Goal: Participate in discussion

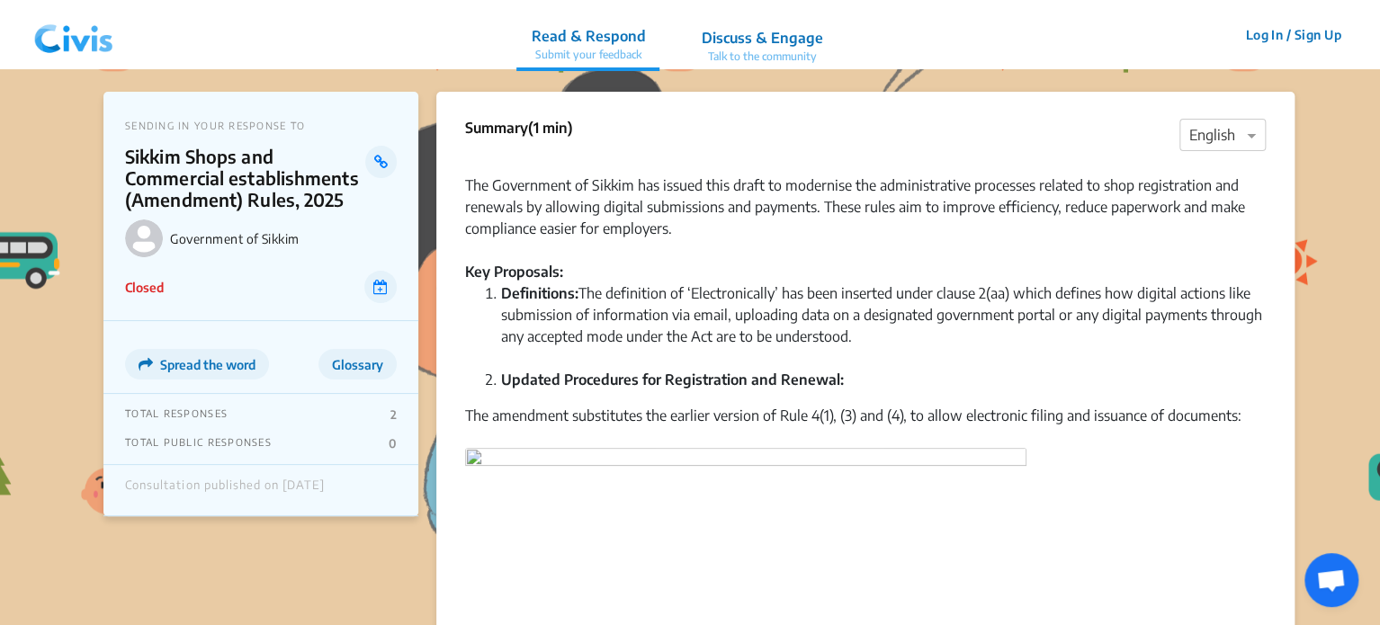
click at [58, 31] on img at bounding box center [74, 35] width 94 height 54
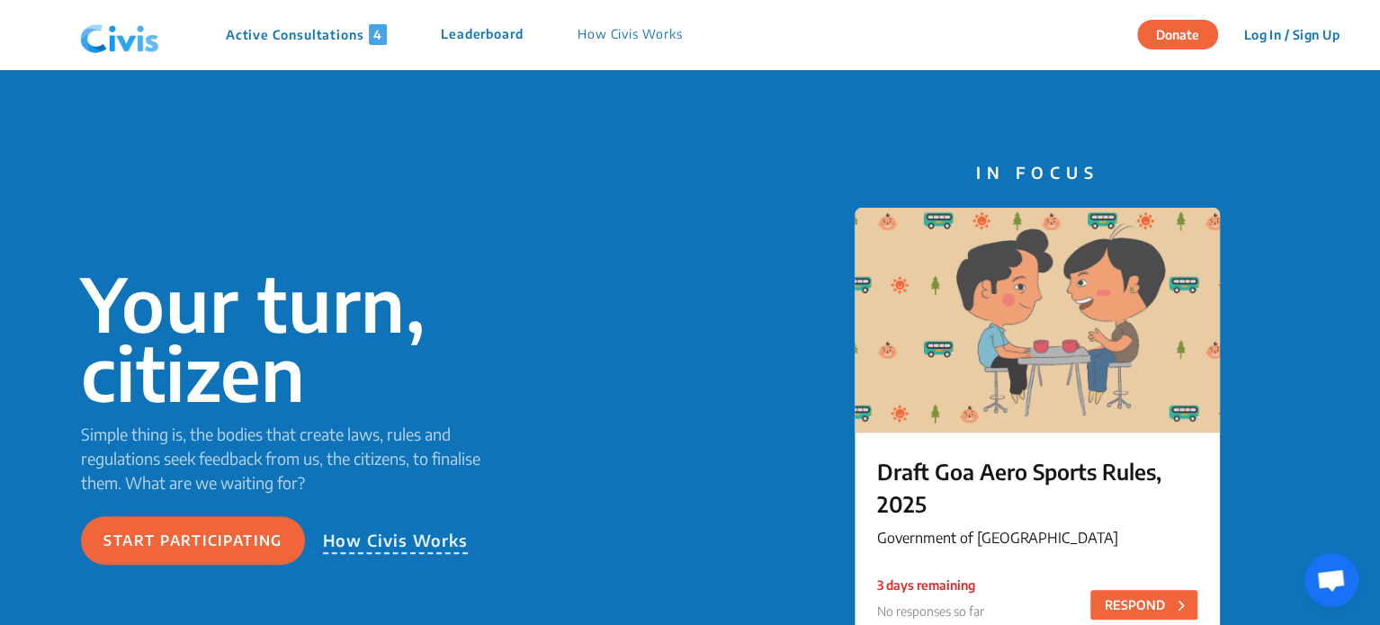
click at [281, 30] on p "Active Consultations 4" at bounding box center [306, 34] width 161 height 21
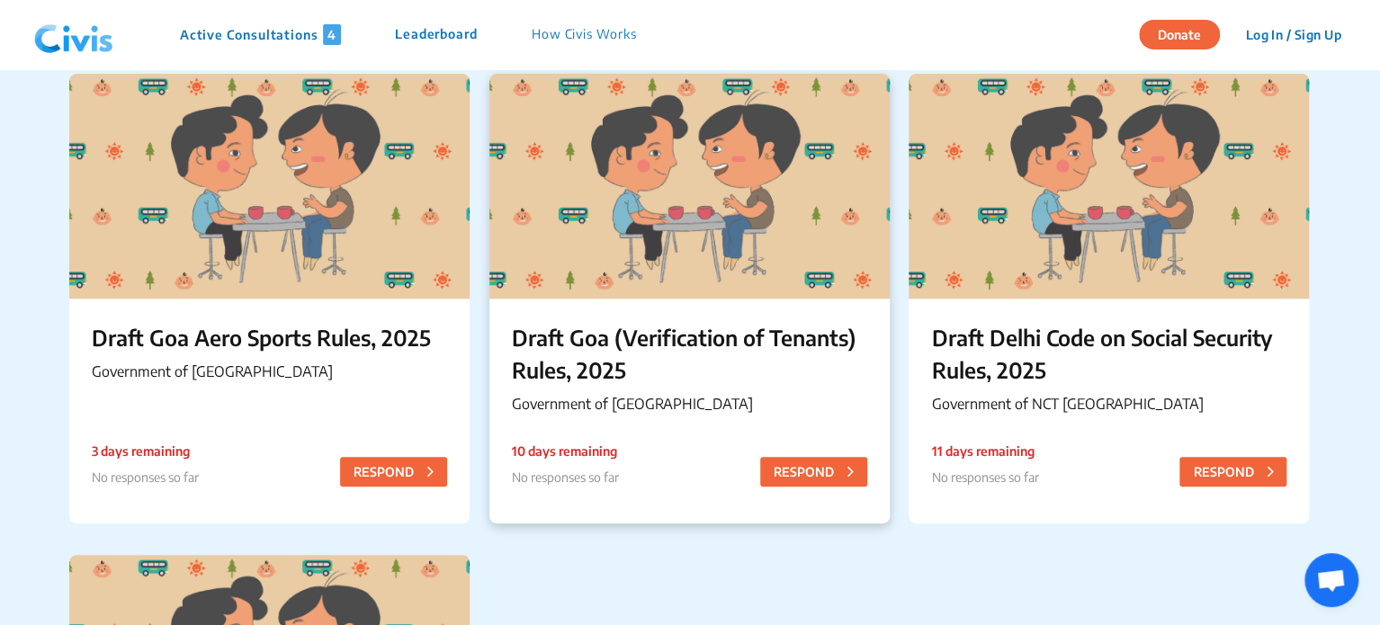
scroll to position [158, 0]
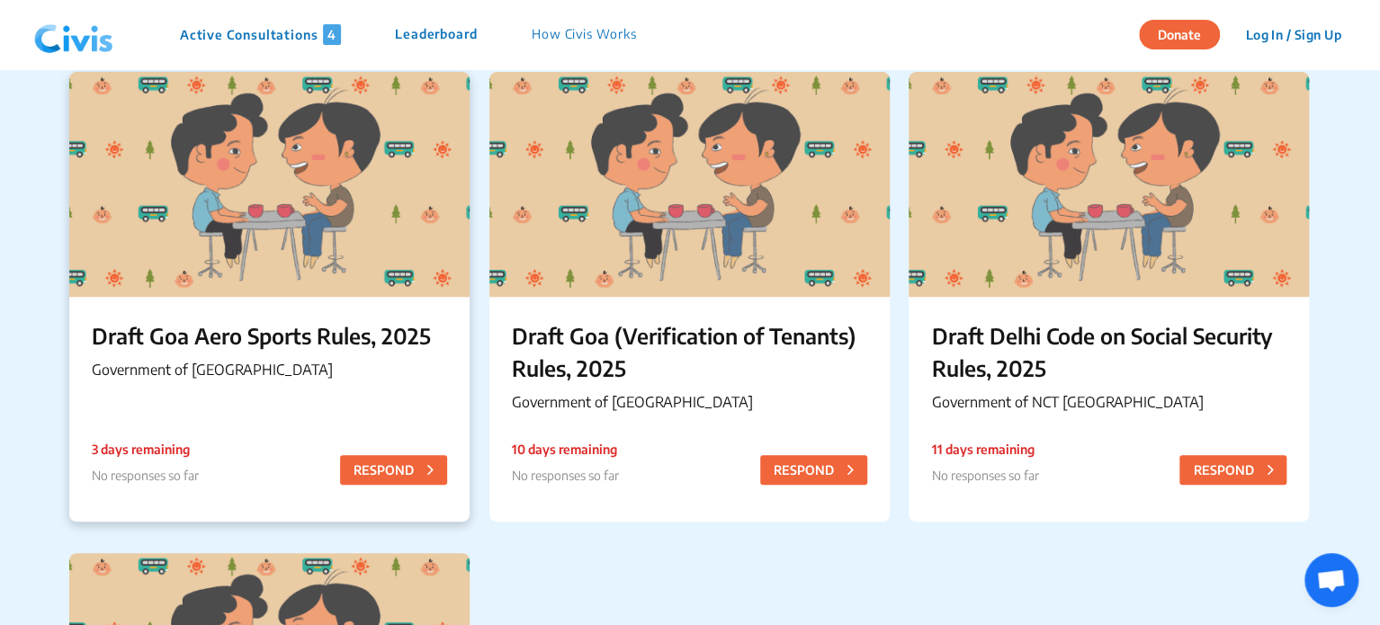
click at [320, 323] on p "Draft Goa Aero Sports Rules, 2025" at bounding box center [269, 335] width 355 height 32
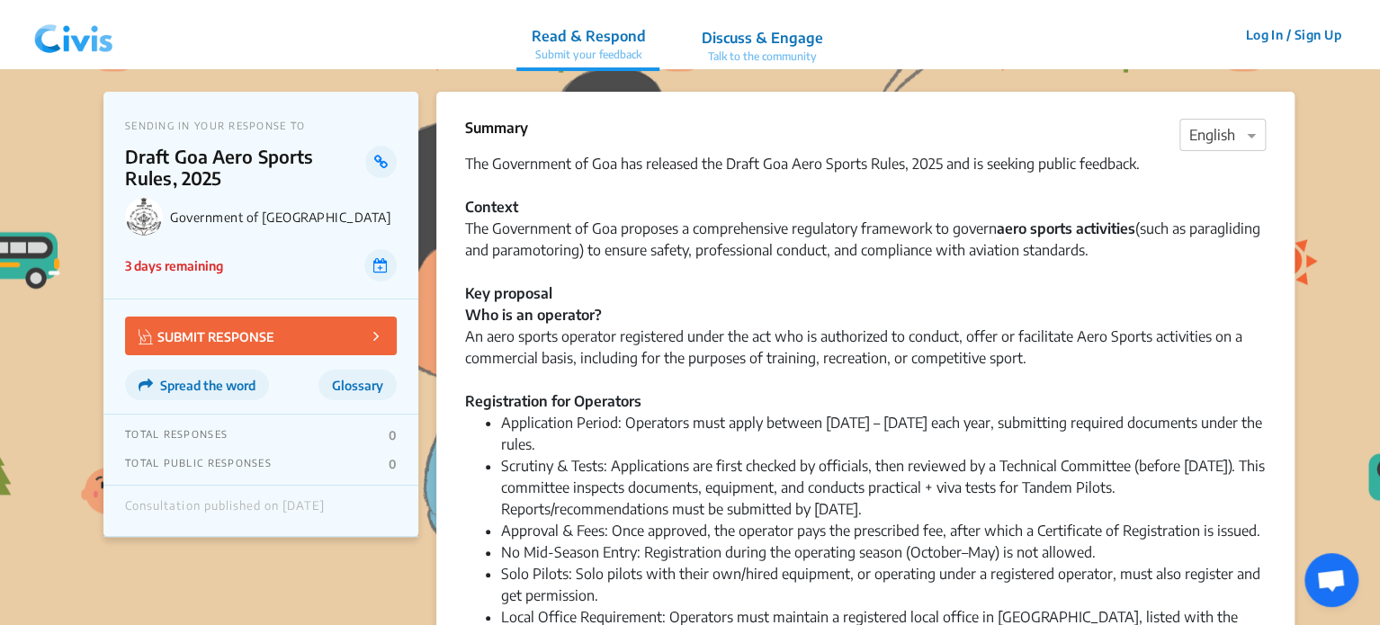
drag, startPoint x: 122, startPoint y: 156, endPoint x: 219, endPoint y: 183, distance: 100.6
click at [219, 183] on div "SENDING IN YOUR RESPONSE TO Draft Goa Aero Sports Rules, 2025 Government of Goa…" at bounding box center [260, 196] width 315 height 208
copy p "Draft Goa Aero Sports Rules, 2025"
click at [202, 264] on p "3 days remaining" at bounding box center [174, 265] width 98 height 19
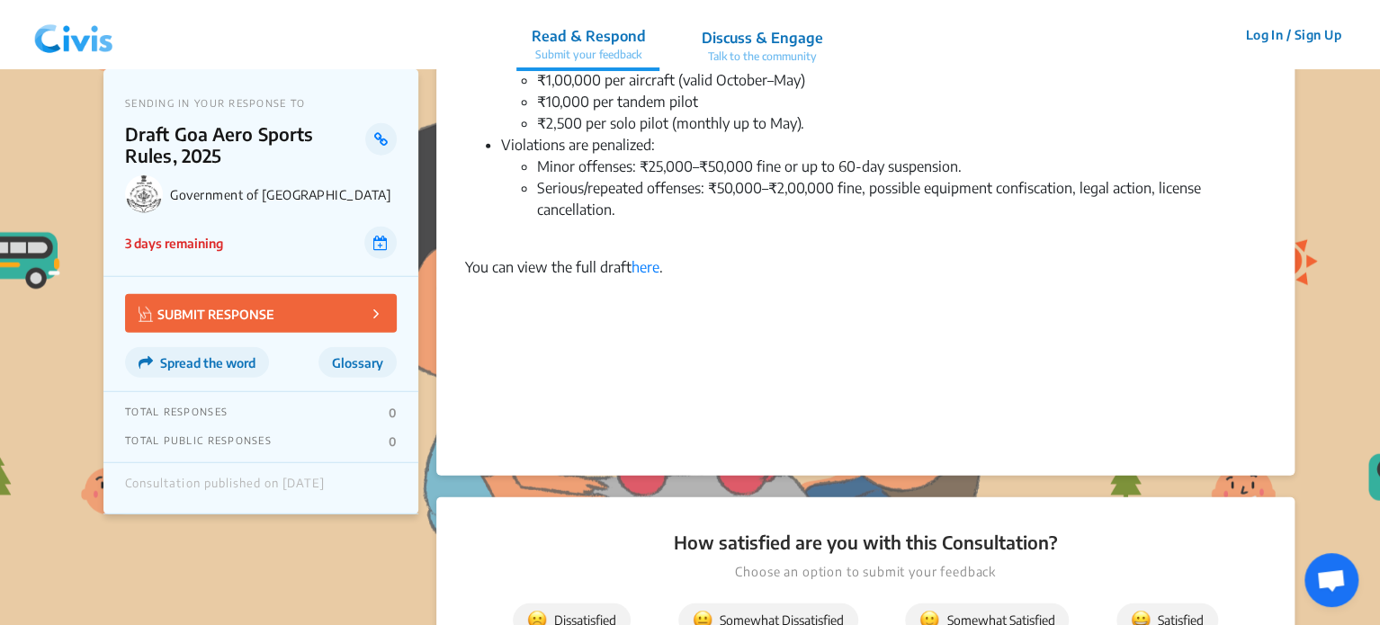
scroll to position [2200, 0]
click at [645, 257] on link "here" at bounding box center [645, 266] width 28 height 18
